Goal: Use online tool/utility: Utilize a website feature to perform a specific function

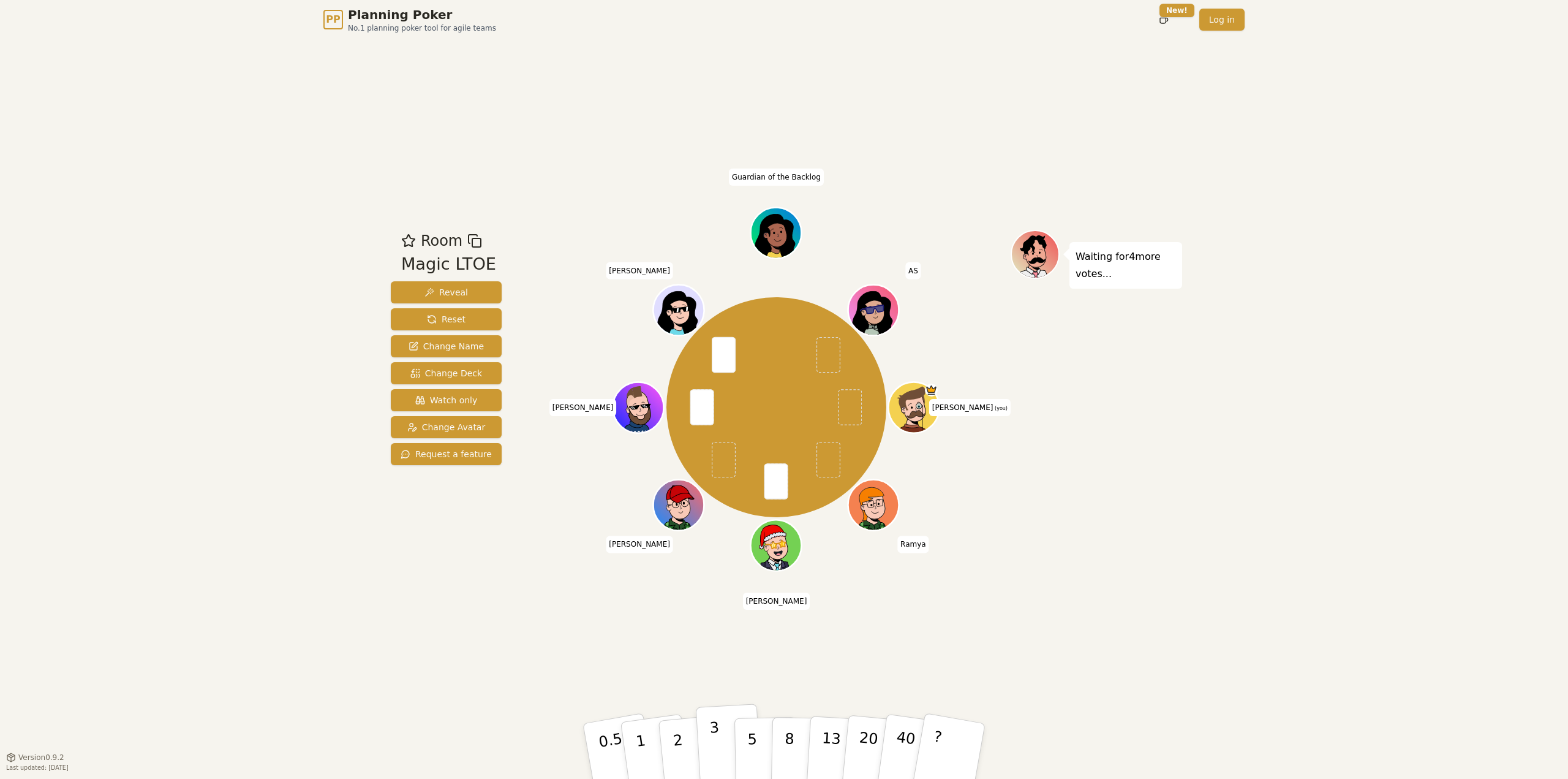
click at [730, 747] on button "3" at bounding box center [729, 751] width 67 height 96
click at [726, 744] on button "3" at bounding box center [729, 751] width 67 height 96
click at [714, 743] on p "3" at bounding box center [716, 752] width 14 height 67
click at [680, 758] on p "2" at bounding box center [679, 752] width 16 height 67
click at [703, 746] on button "3" at bounding box center [729, 751] width 67 height 96
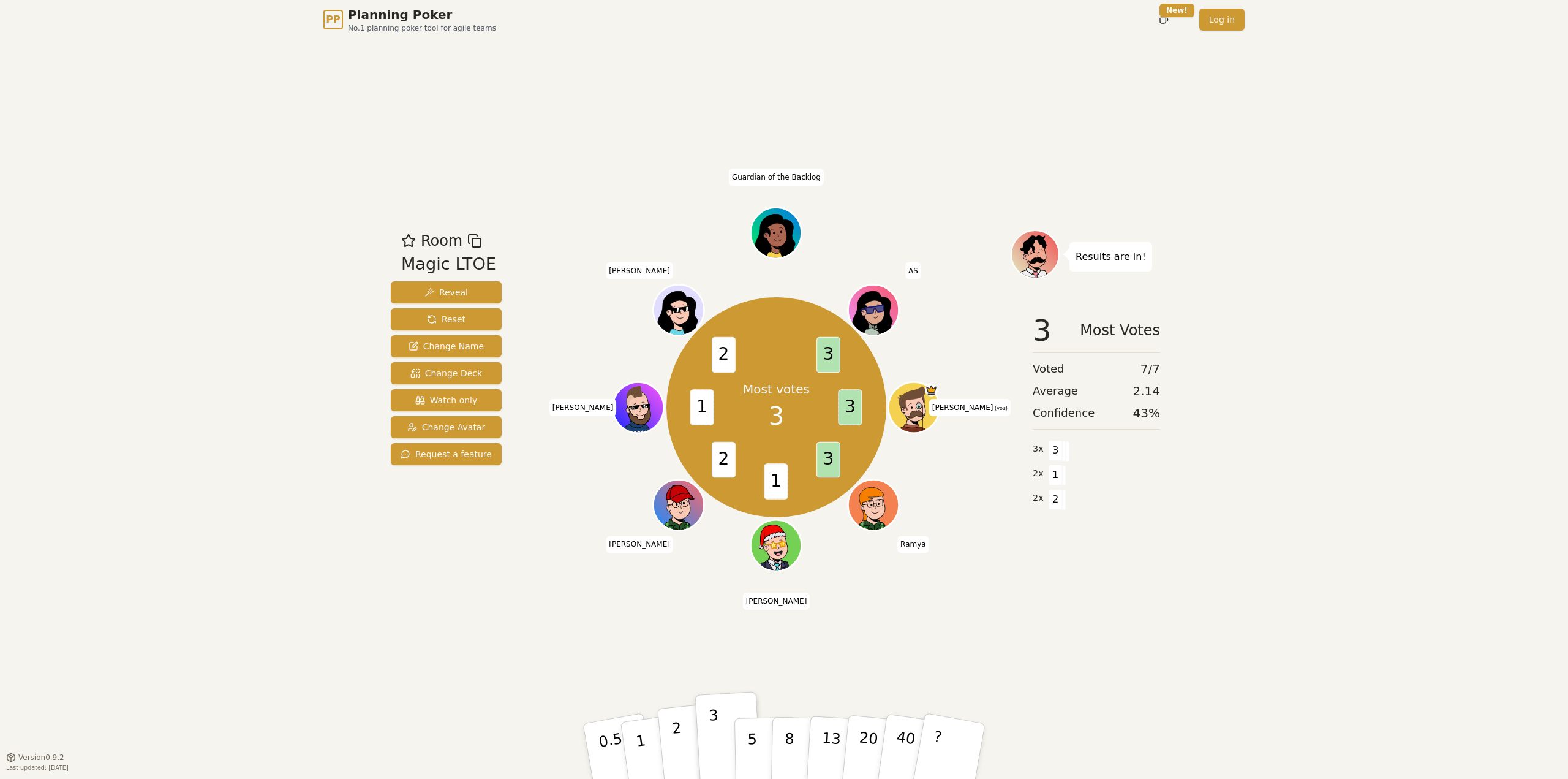
click at [670, 748] on button "2" at bounding box center [692, 751] width 70 height 97
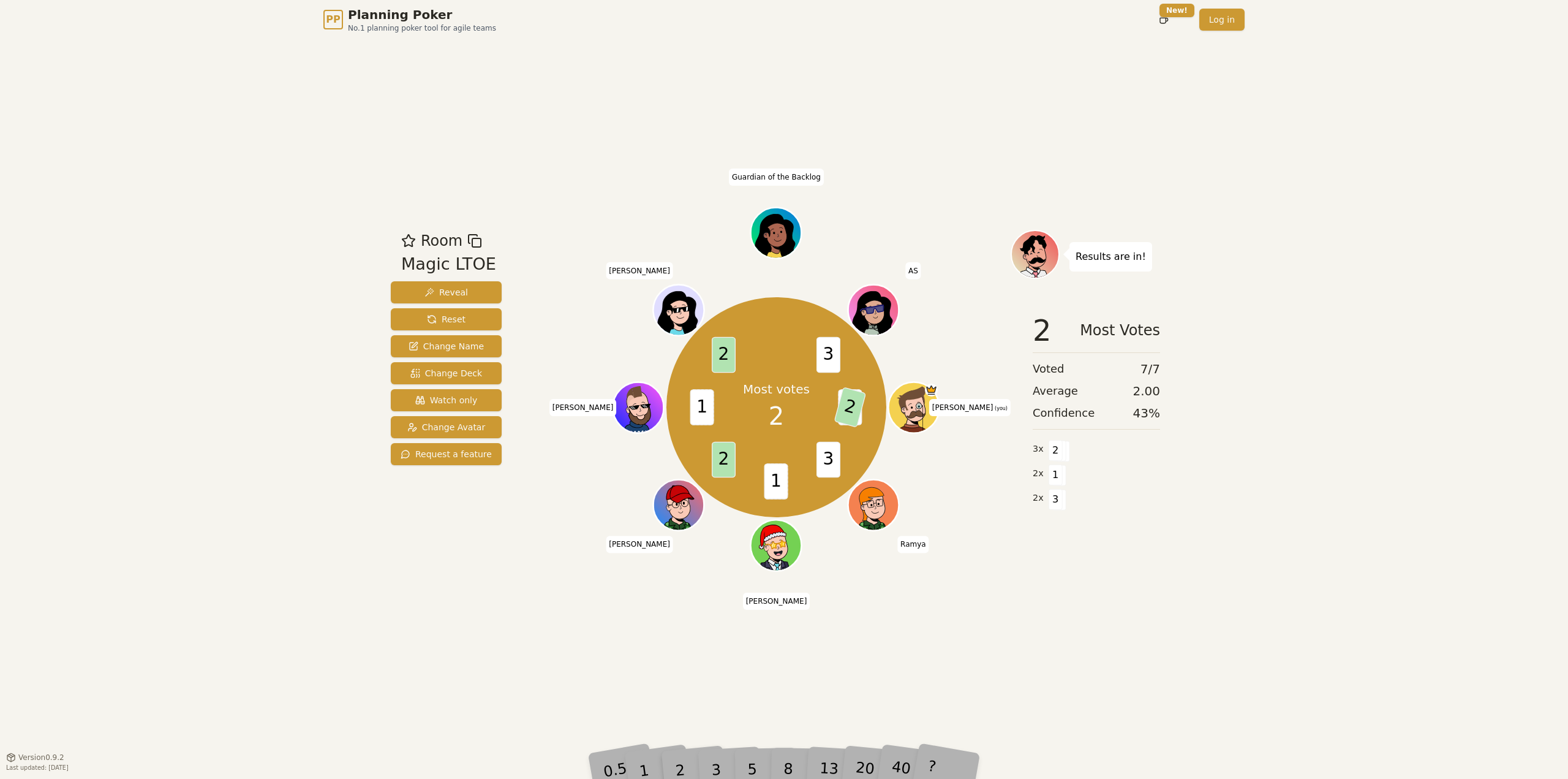
click at [1119, 599] on div "Room Magic LTOE Reveal Reset Change Name Change Deck Watch only Change Avatar R…" at bounding box center [784, 397] width 796 height 718
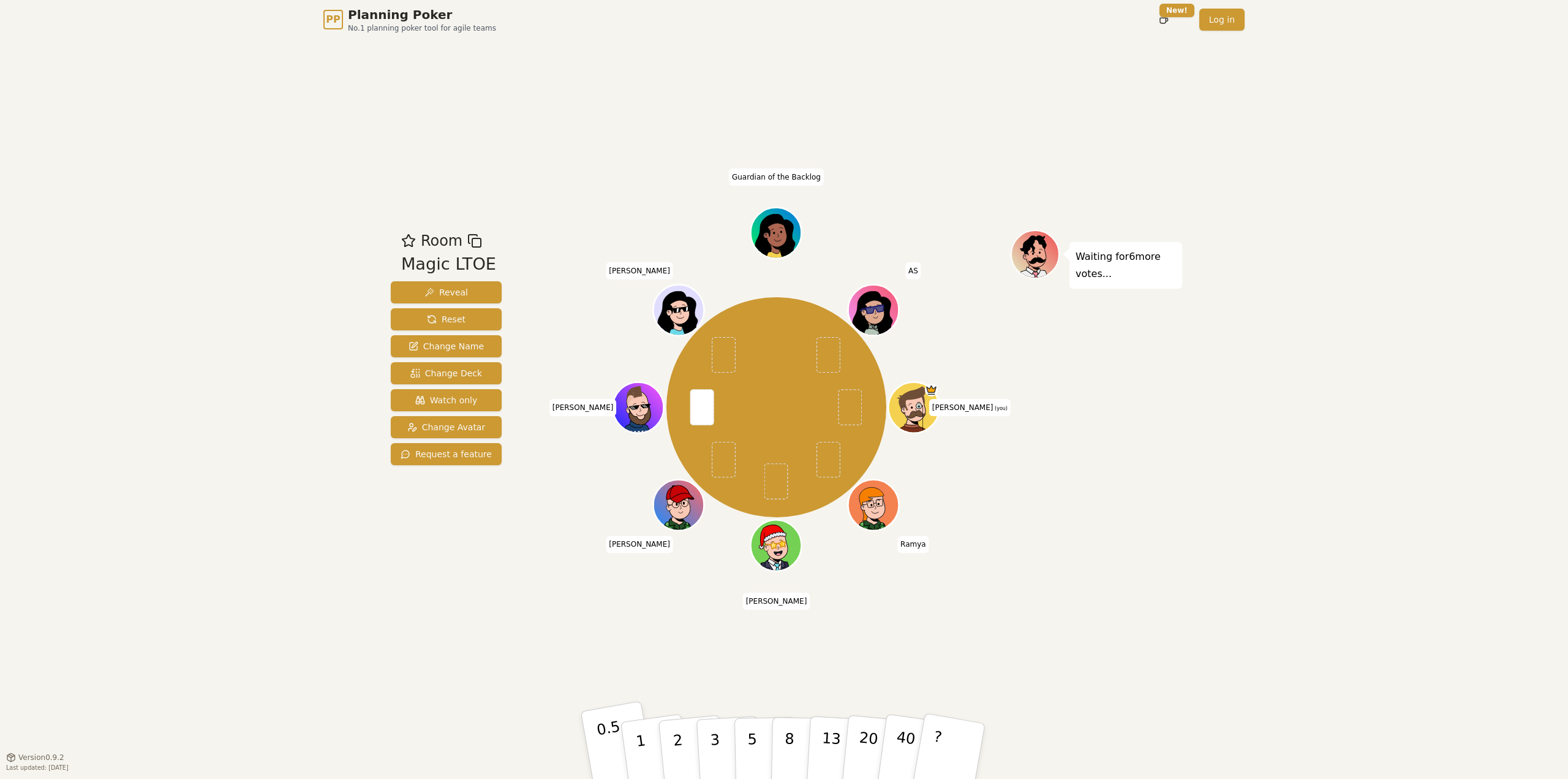
click at [604, 733] on p "0.5" at bounding box center [613, 752] width 35 height 69
click at [643, 741] on p "1" at bounding box center [642, 752] width 18 height 67
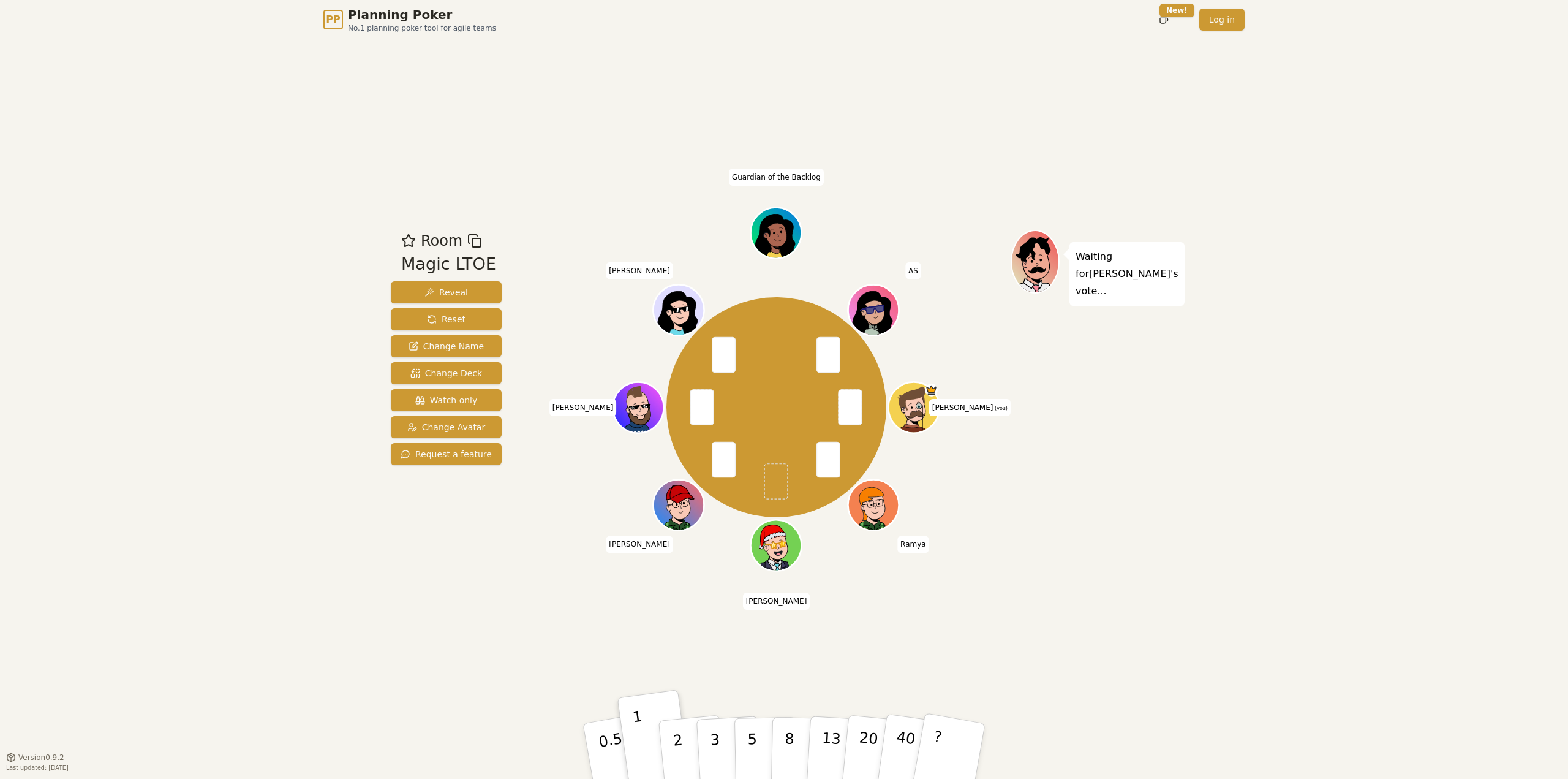
click at [1364, 584] on div "PP Planning Poker No.1 planning poker tool for agile teams Toggle theme New! Lo…" at bounding box center [784, 390] width 1568 height 779
click at [684, 744] on button "2" at bounding box center [692, 751] width 70 height 97
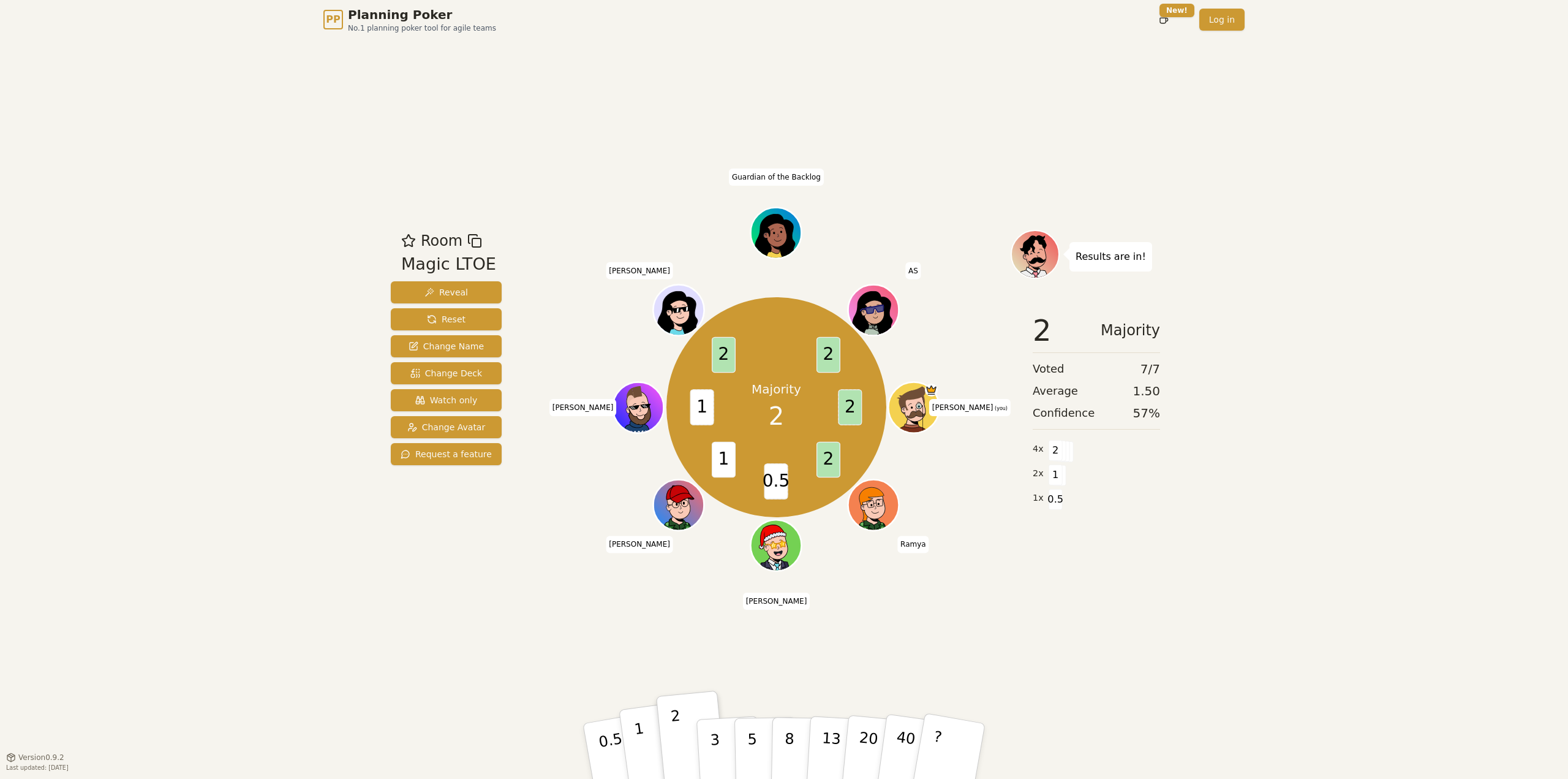
click at [654, 736] on button "1" at bounding box center [655, 752] width 73 height 100
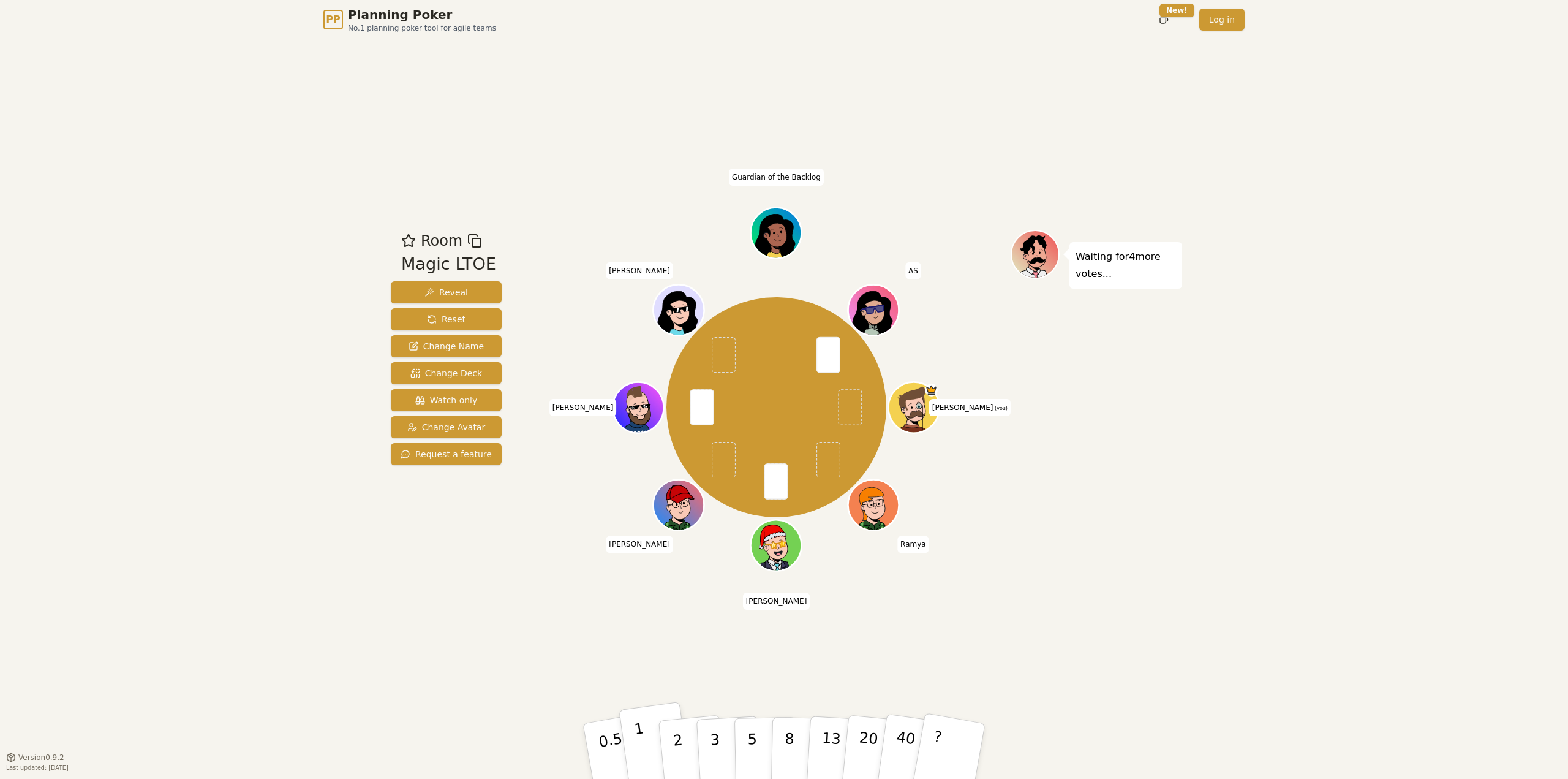
click at [655, 731] on button "1" at bounding box center [655, 752] width 73 height 100
